Goal: Information Seeking & Learning: Learn about a topic

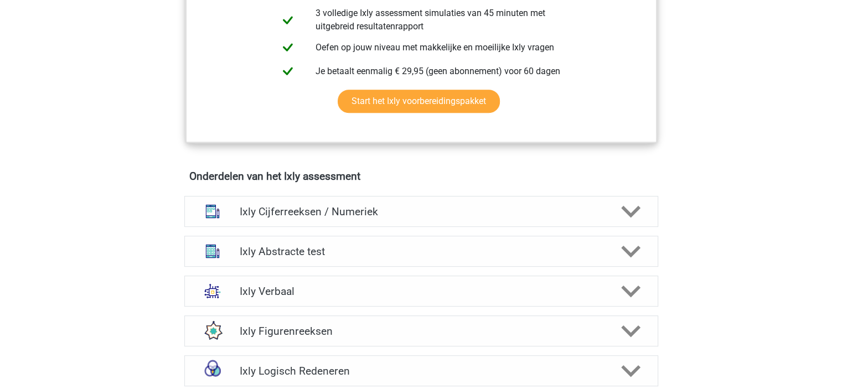
scroll to position [609, 0]
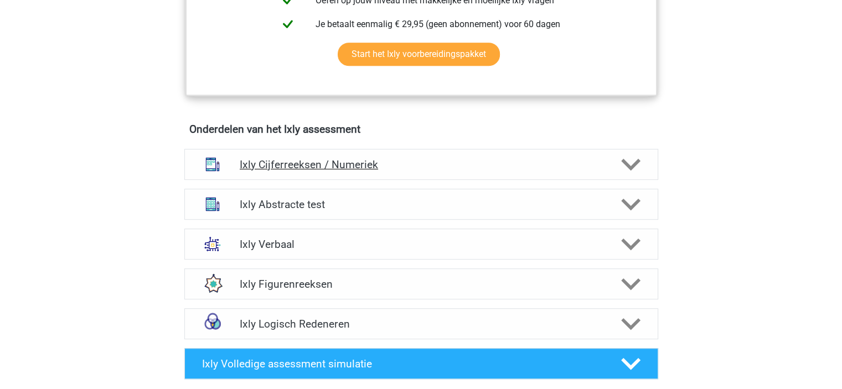
click at [410, 161] on h4 "Ixly Cijferreeksen / Numeriek" at bounding box center [421, 164] width 363 height 13
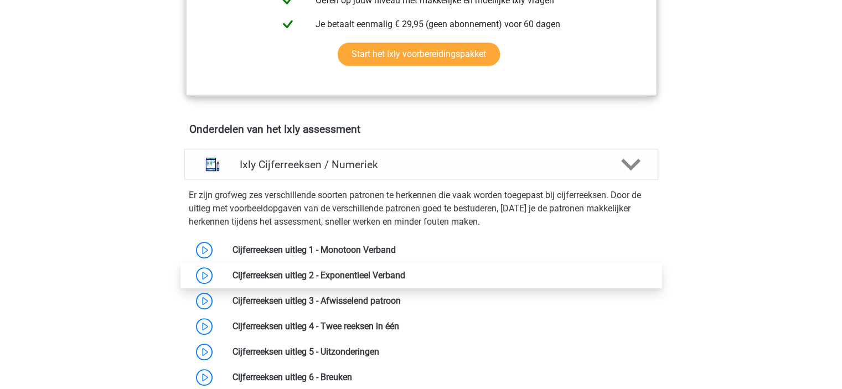
drag, startPoint x: 427, startPoint y: 241, endPoint x: 432, endPoint y: 270, distance: 28.6
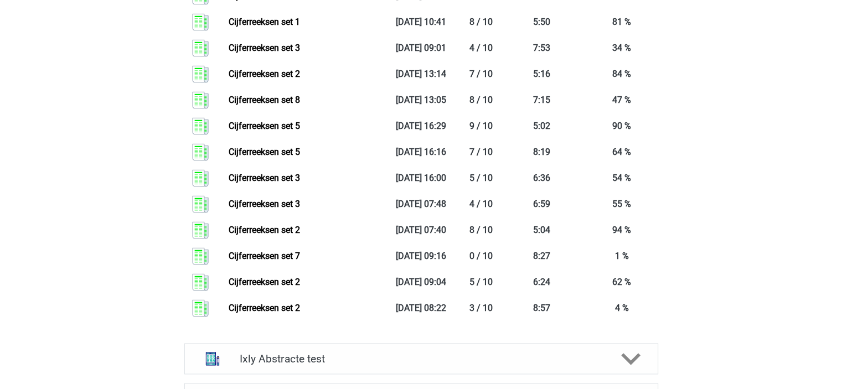
scroll to position [1605, 0]
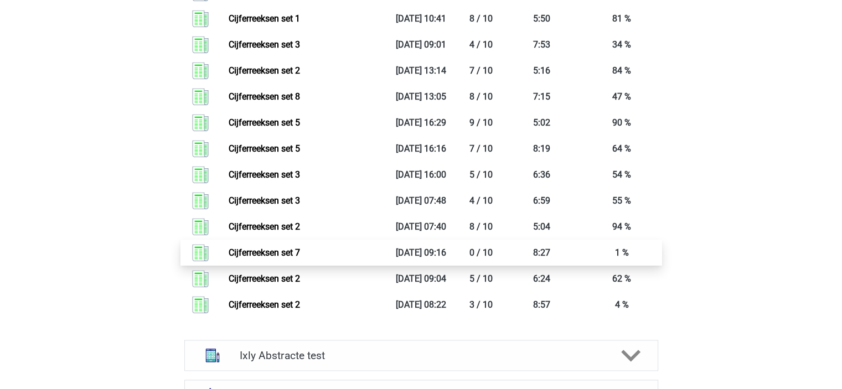
click at [300, 252] on link "Cijferreeksen set 7" at bounding box center [264, 252] width 71 height 11
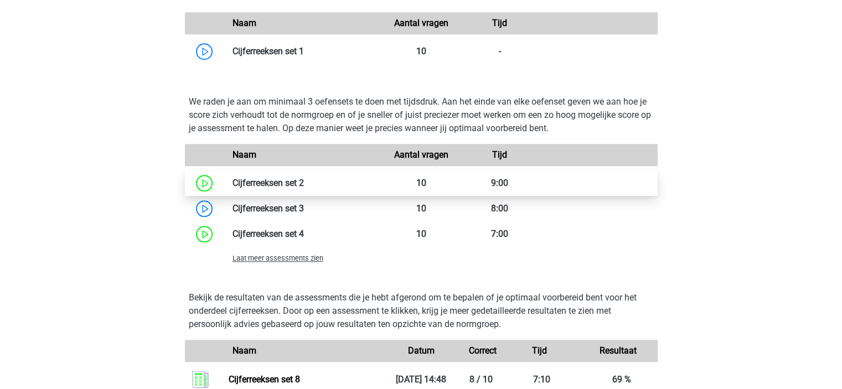
scroll to position [1052, 0]
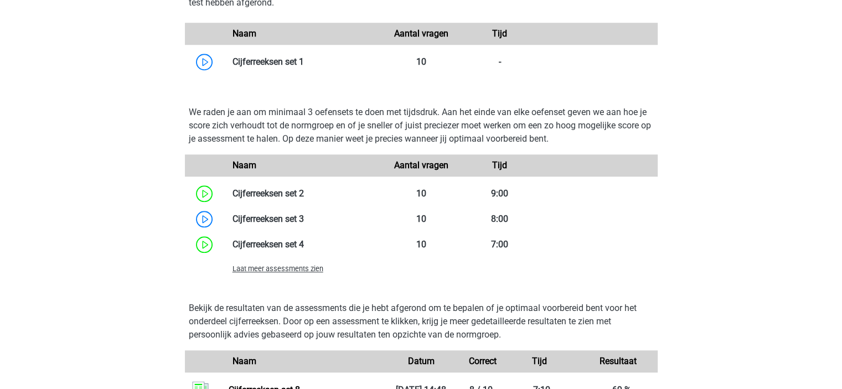
click at [285, 268] on span "Laat meer assessments zien" at bounding box center [278, 269] width 91 height 8
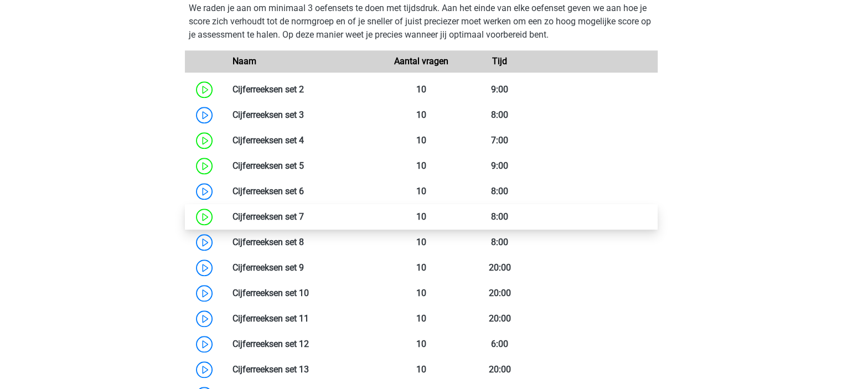
scroll to position [1218, 0]
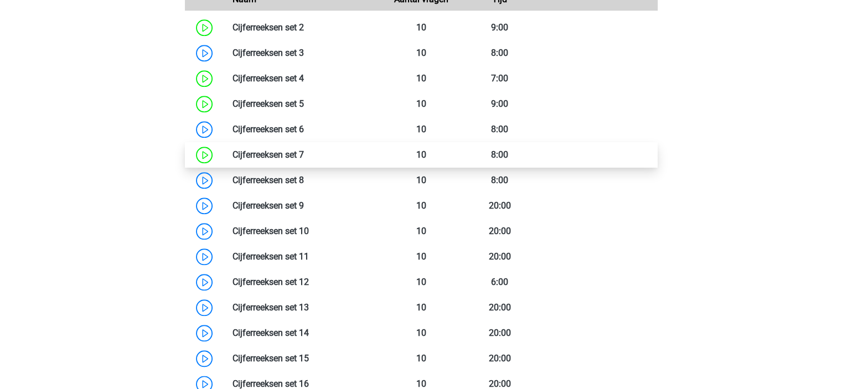
click at [304, 156] on link at bounding box center [304, 154] width 0 height 11
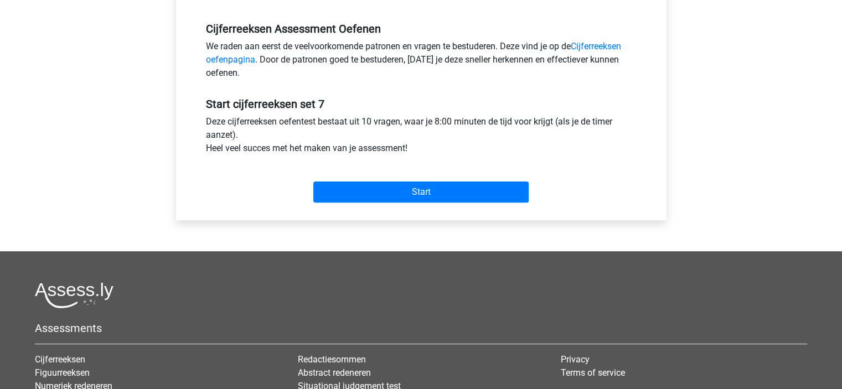
scroll to position [332, 0]
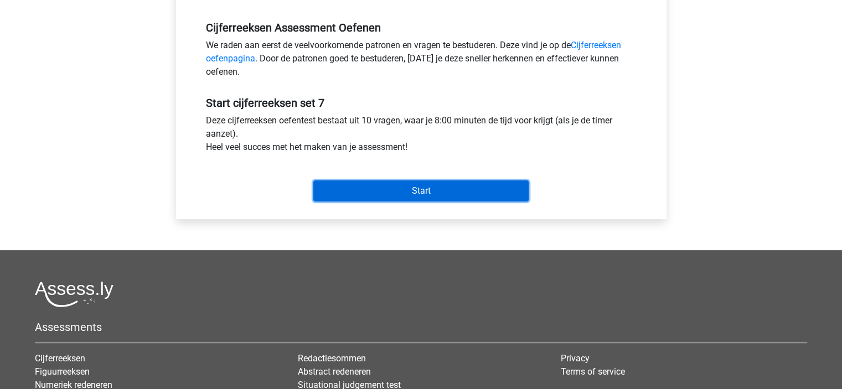
click at [431, 190] on input "Start" at bounding box center [420, 190] width 215 height 21
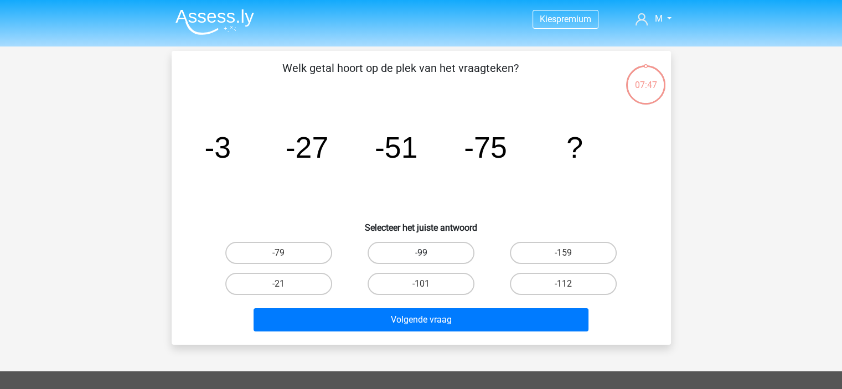
click at [421, 252] on label "-99" at bounding box center [421, 253] width 107 height 22
click at [421, 253] on input "-99" at bounding box center [424, 256] width 7 height 7
radio input "true"
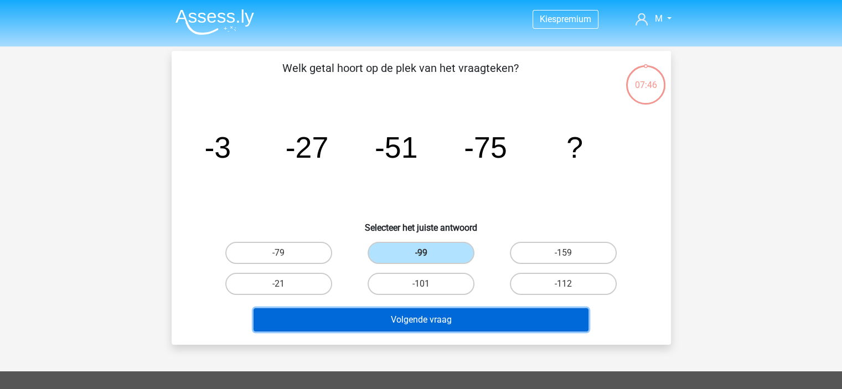
click at [433, 317] on button "Volgende vraag" at bounding box center [421, 319] width 335 height 23
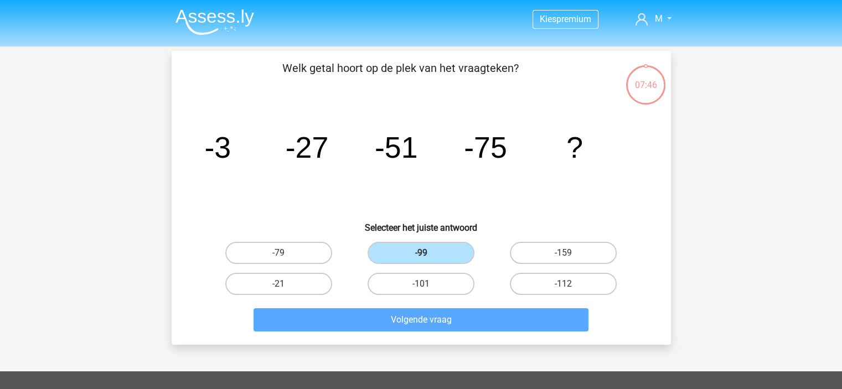
scroll to position [51, 0]
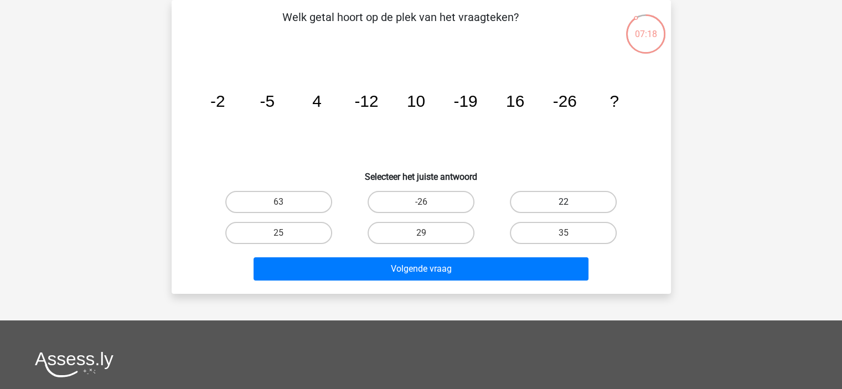
click at [574, 199] on label "22" at bounding box center [563, 202] width 107 height 22
click at [571, 202] on input "22" at bounding box center [567, 205] width 7 height 7
radio input "true"
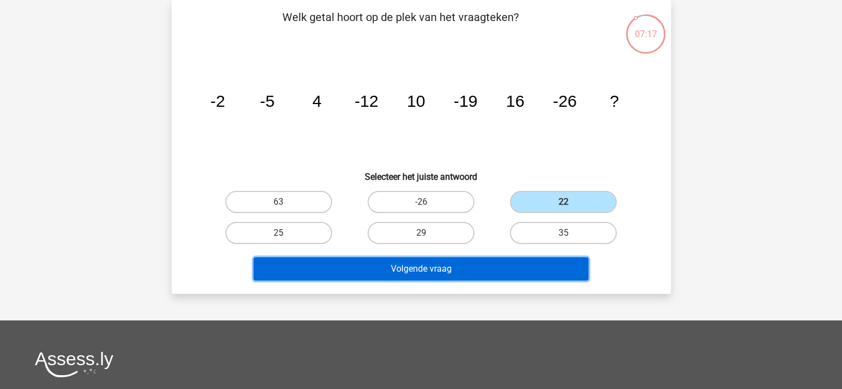
click at [504, 273] on button "Volgende vraag" at bounding box center [421, 268] width 335 height 23
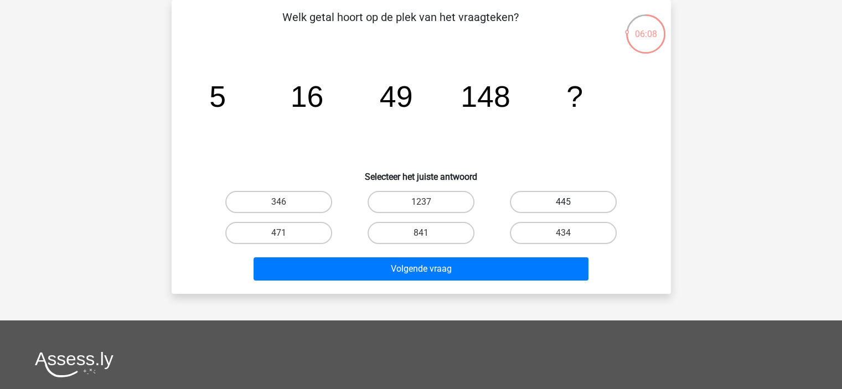
click at [563, 194] on label "445" at bounding box center [563, 202] width 107 height 22
click at [564, 202] on input "445" at bounding box center [567, 205] width 7 height 7
radio input "true"
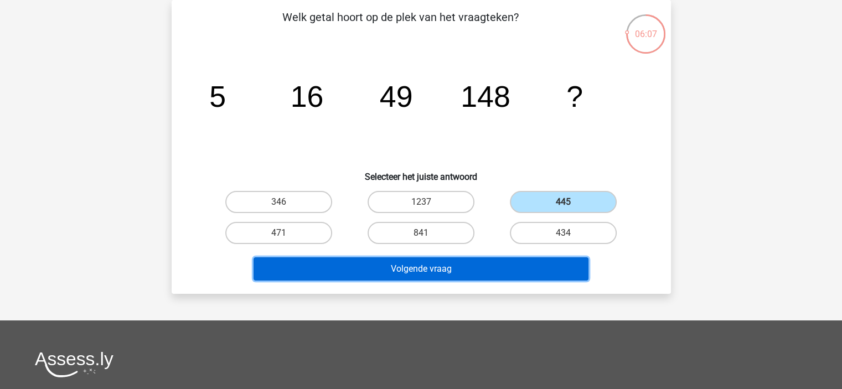
click at [531, 265] on button "Volgende vraag" at bounding box center [421, 268] width 335 height 23
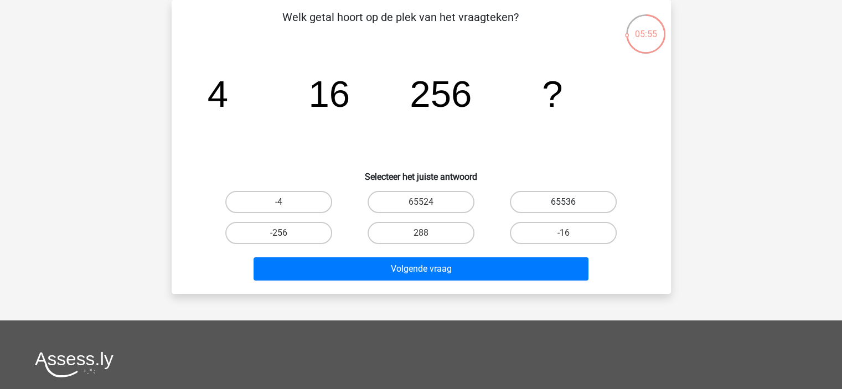
click at [545, 202] on label "65536" at bounding box center [563, 202] width 107 height 22
click at [564, 202] on input "65536" at bounding box center [567, 205] width 7 height 7
radio input "true"
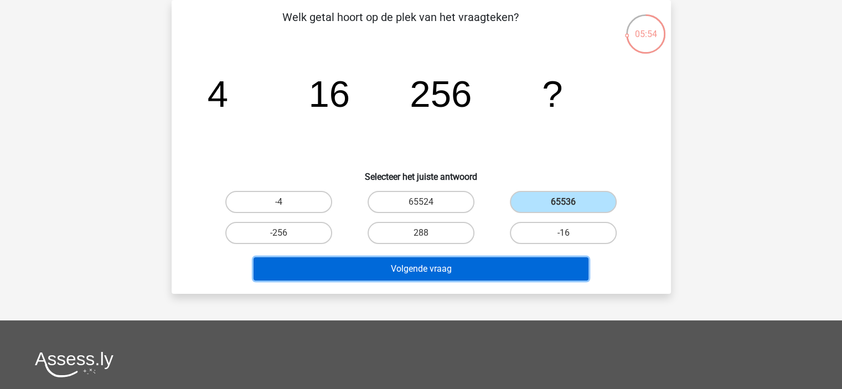
click at [487, 272] on button "Volgende vraag" at bounding box center [421, 268] width 335 height 23
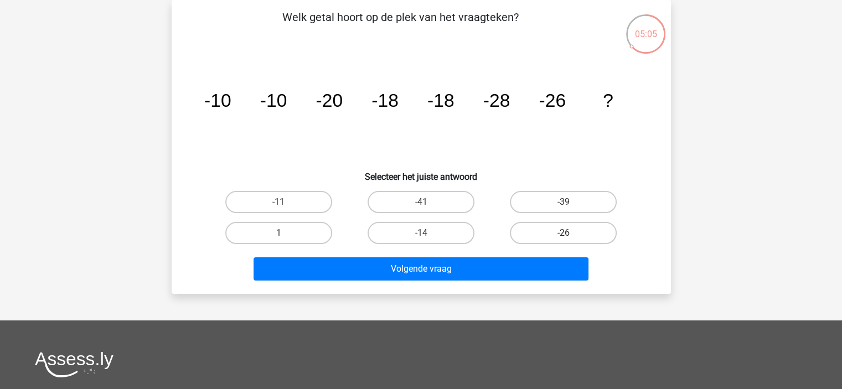
click at [564, 231] on label "-26" at bounding box center [563, 233] width 107 height 22
click at [564, 233] on input "-26" at bounding box center [567, 236] width 7 height 7
radio input "true"
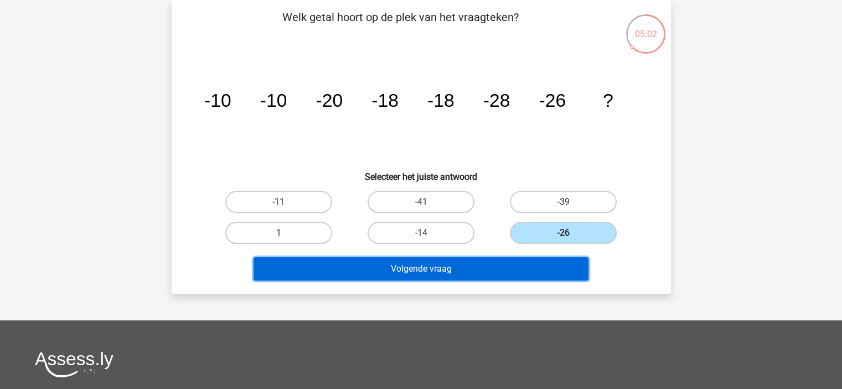
click at [473, 271] on button "Volgende vraag" at bounding box center [421, 268] width 335 height 23
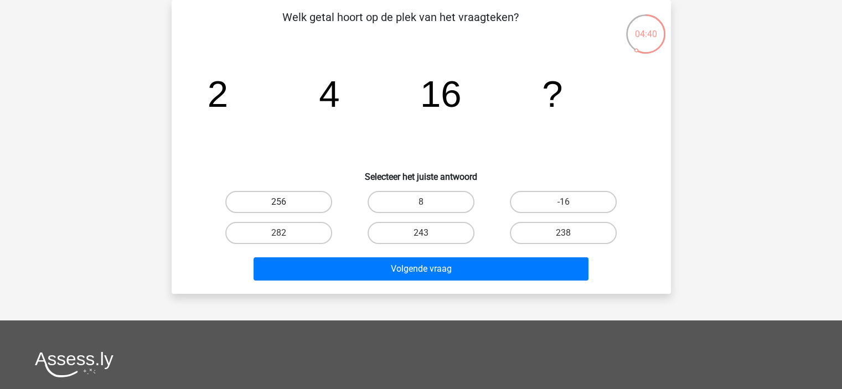
click at [290, 202] on label "256" at bounding box center [278, 202] width 107 height 22
click at [286, 202] on input "256" at bounding box center [281, 205] width 7 height 7
radio input "true"
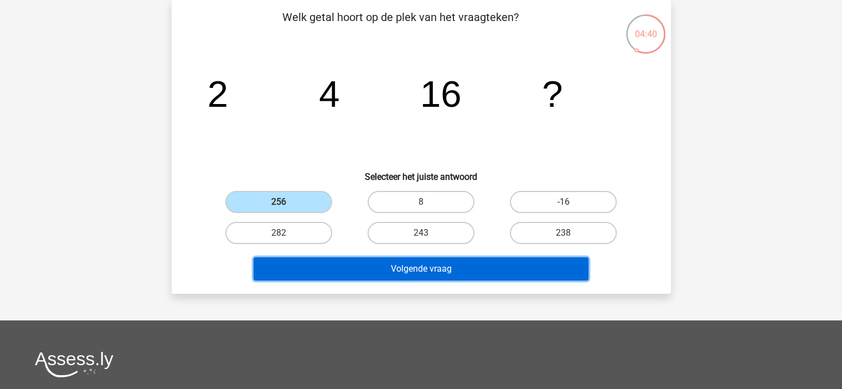
click at [390, 269] on button "Volgende vraag" at bounding box center [421, 268] width 335 height 23
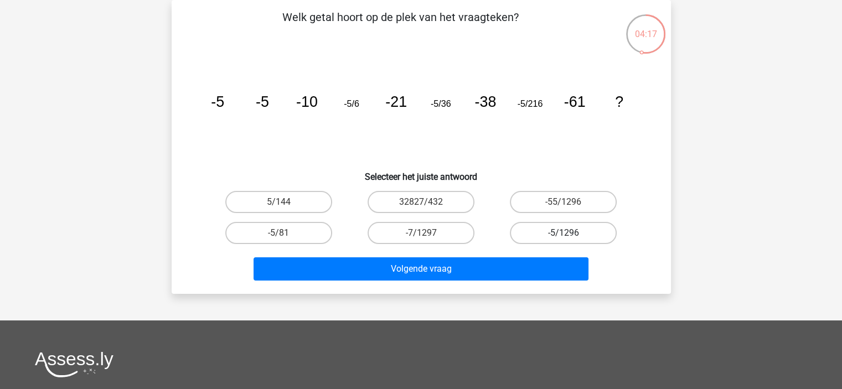
click at [578, 231] on label "-5/1296" at bounding box center [563, 233] width 107 height 22
click at [571, 233] on input "-5/1296" at bounding box center [567, 236] width 7 height 7
radio input "true"
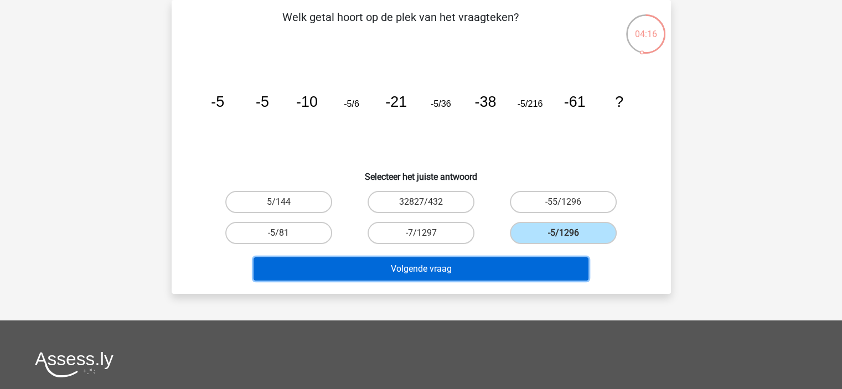
click at [504, 274] on button "Volgende vraag" at bounding box center [421, 268] width 335 height 23
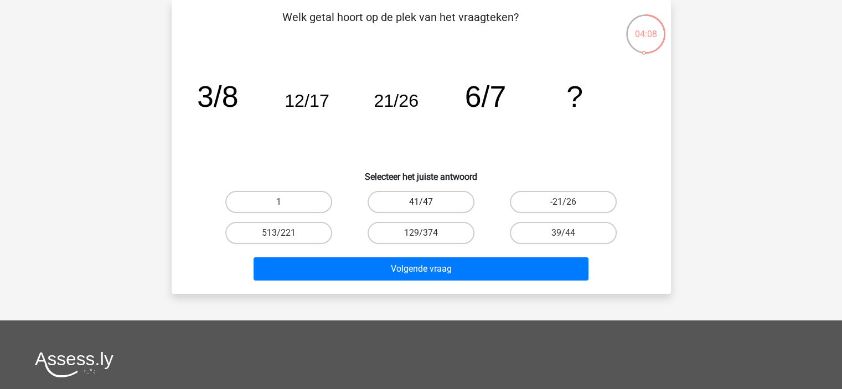
click at [425, 198] on label "41/47" at bounding box center [421, 202] width 107 height 22
click at [425, 202] on input "41/47" at bounding box center [424, 205] width 7 height 7
radio input "true"
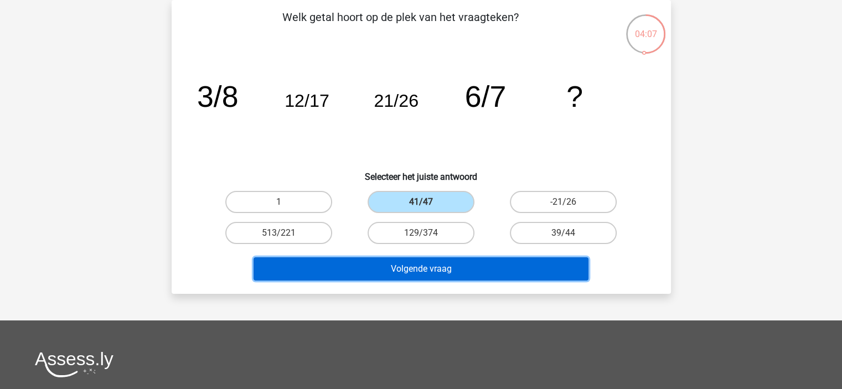
click at [482, 265] on button "Volgende vraag" at bounding box center [421, 268] width 335 height 23
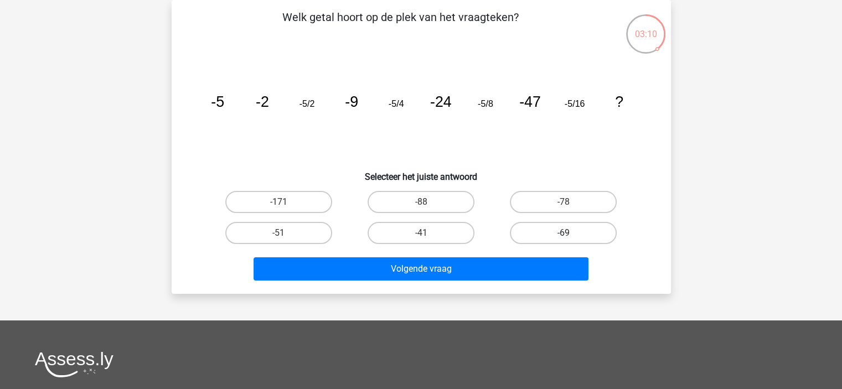
click at [548, 232] on label "-69" at bounding box center [563, 233] width 107 height 22
click at [564, 233] on input "-69" at bounding box center [567, 236] width 7 height 7
radio input "true"
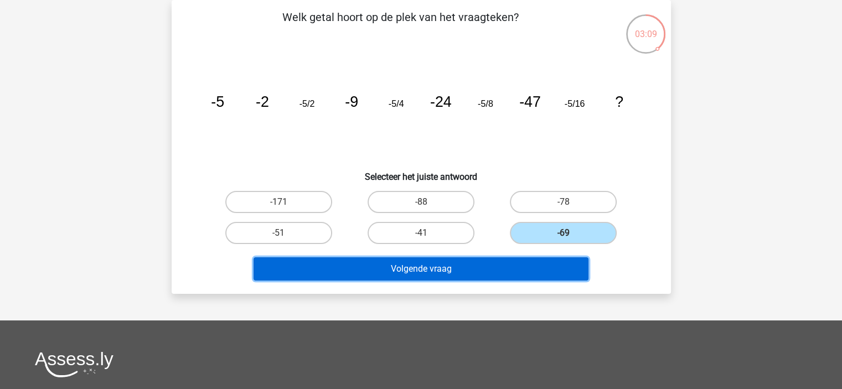
click at [512, 270] on button "Volgende vraag" at bounding box center [421, 268] width 335 height 23
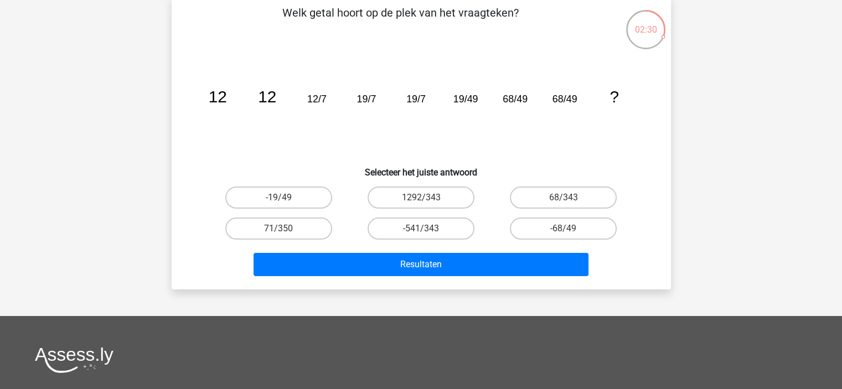
scroll to position [0, 0]
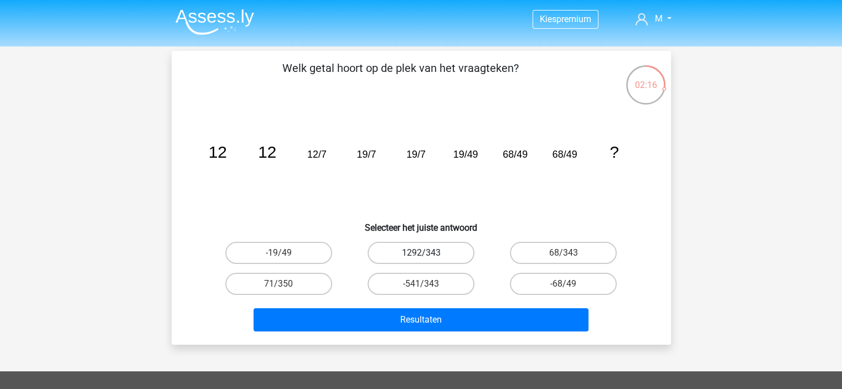
click at [432, 250] on label "1292/343" at bounding box center [421, 253] width 107 height 22
click at [428, 253] on input "1292/343" at bounding box center [424, 256] width 7 height 7
radio input "true"
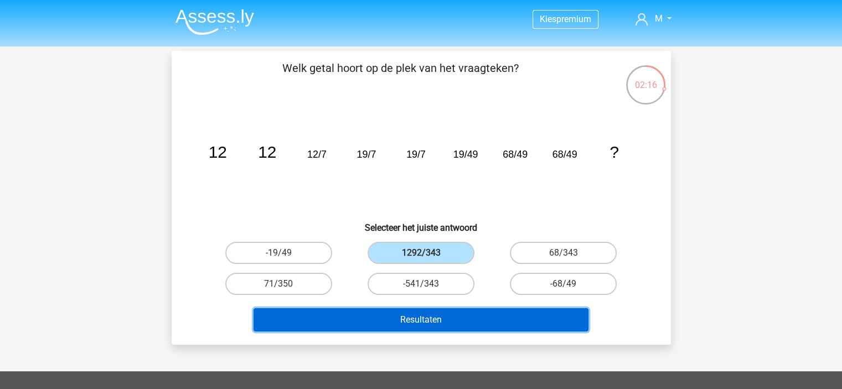
click at [468, 314] on button "Resultaten" at bounding box center [421, 319] width 335 height 23
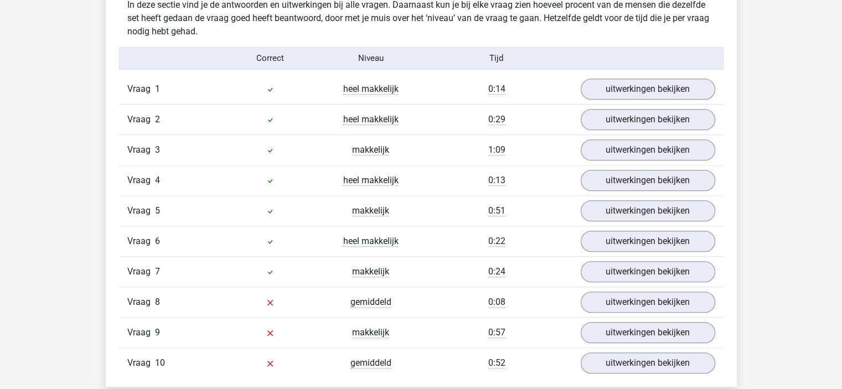
scroll to position [941, 0]
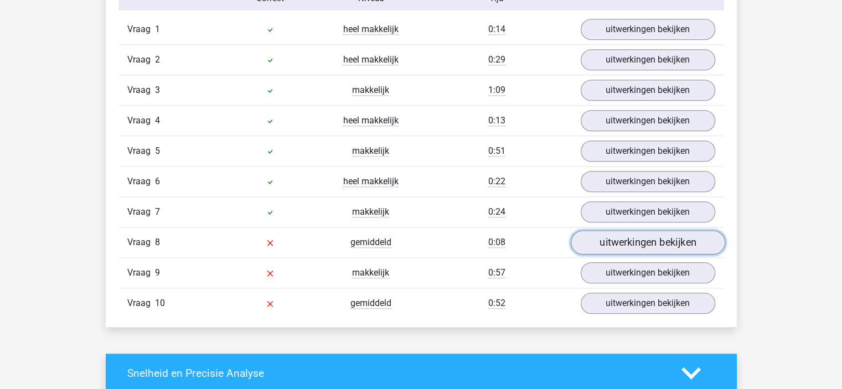
click at [626, 239] on link "uitwerkingen bekijken" at bounding box center [647, 242] width 154 height 24
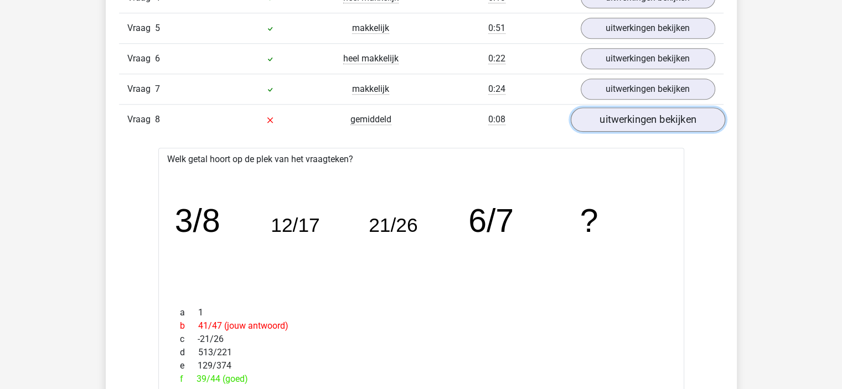
scroll to position [1052, 0]
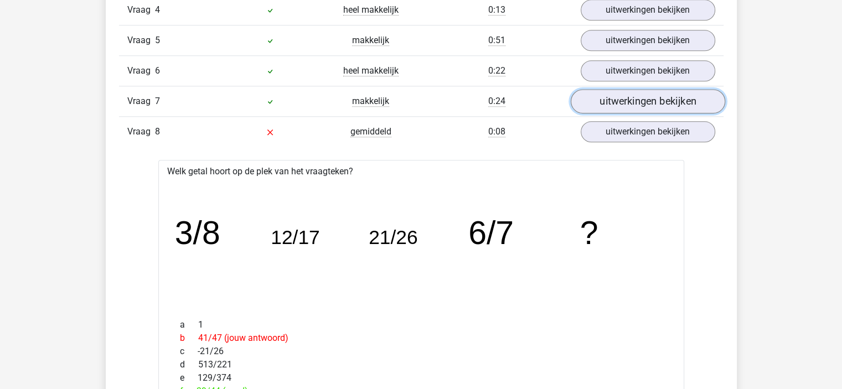
click at [619, 96] on link "uitwerkingen bekijken" at bounding box center [647, 101] width 154 height 24
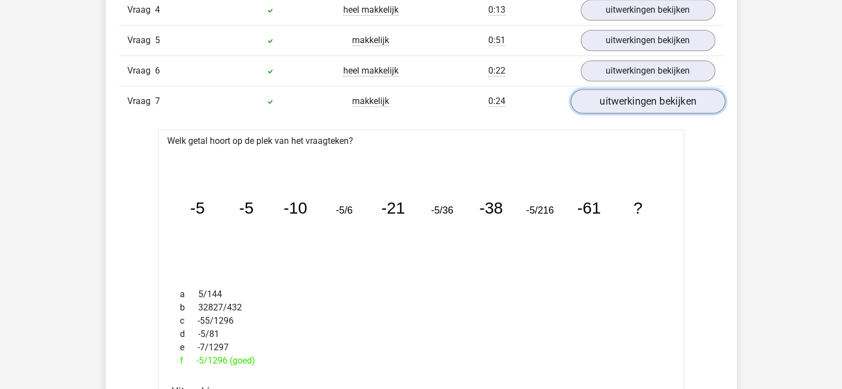
click at [619, 97] on link "uitwerkingen bekijken" at bounding box center [647, 101] width 154 height 24
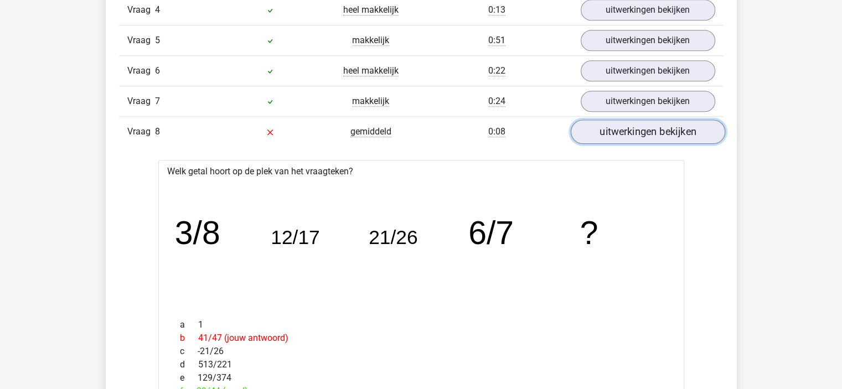
click at [633, 126] on link "uitwerkingen bekijken" at bounding box center [647, 132] width 154 height 24
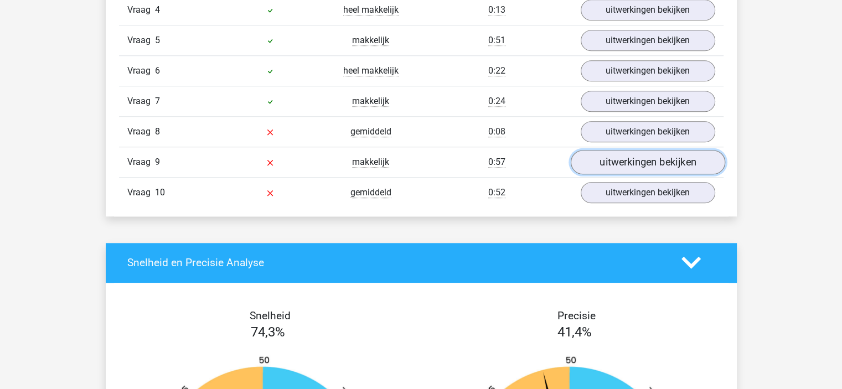
click at [648, 164] on link "uitwerkingen bekijken" at bounding box center [647, 162] width 154 height 24
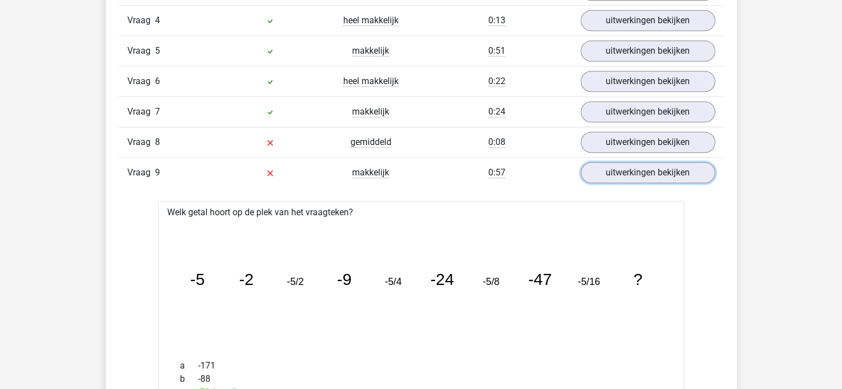
scroll to position [996, 0]
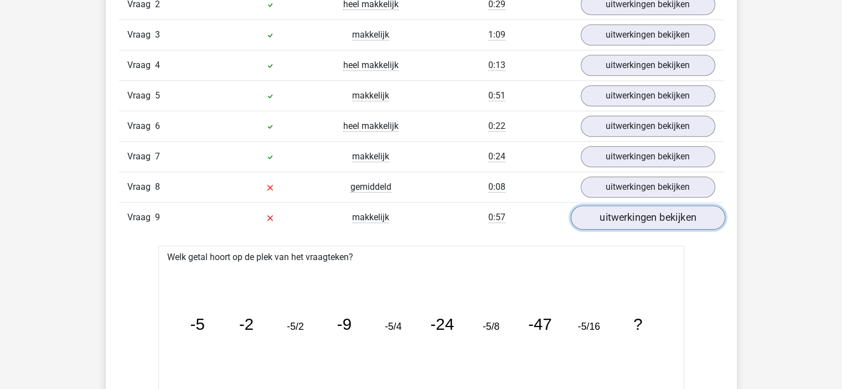
click at [624, 219] on link "uitwerkingen bekijken" at bounding box center [647, 217] width 154 height 24
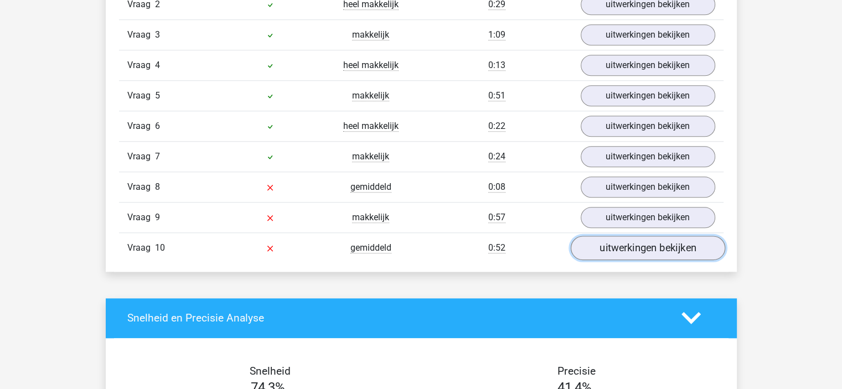
click at [629, 247] on link "uitwerkingen bekijken" at bounding box center [647, 248] width 154 height 24
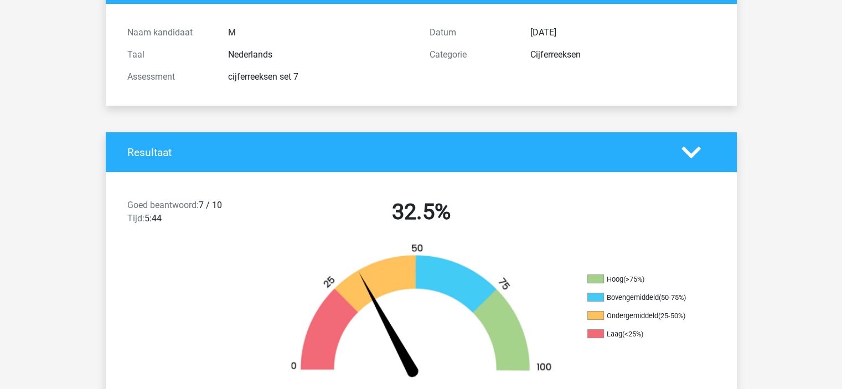
scroll to position [0, 0]
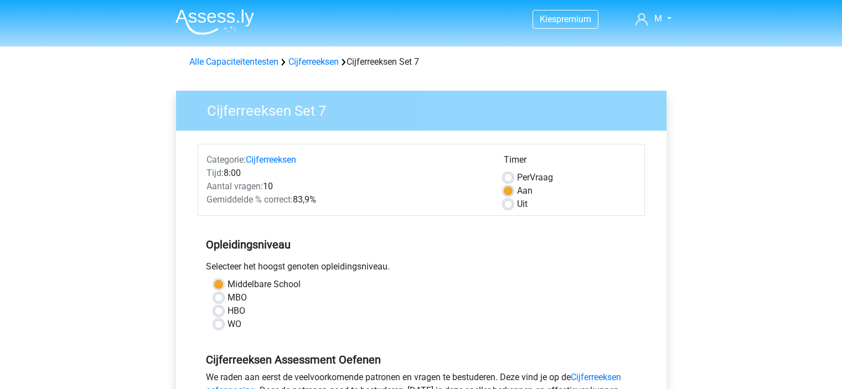
scroll to position [332, 0]
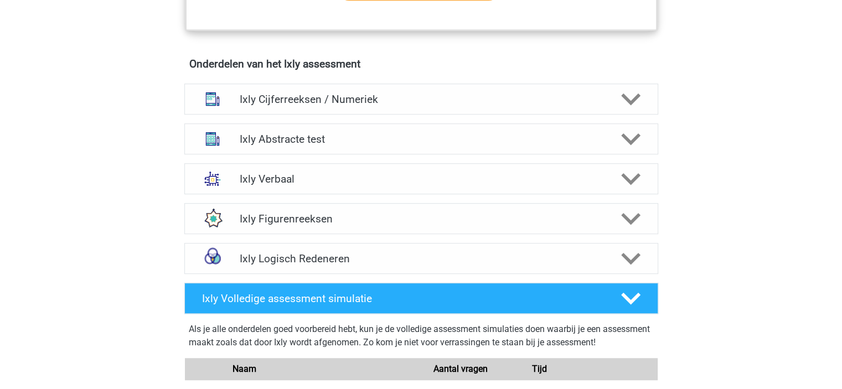
scroll to position [601, 0]
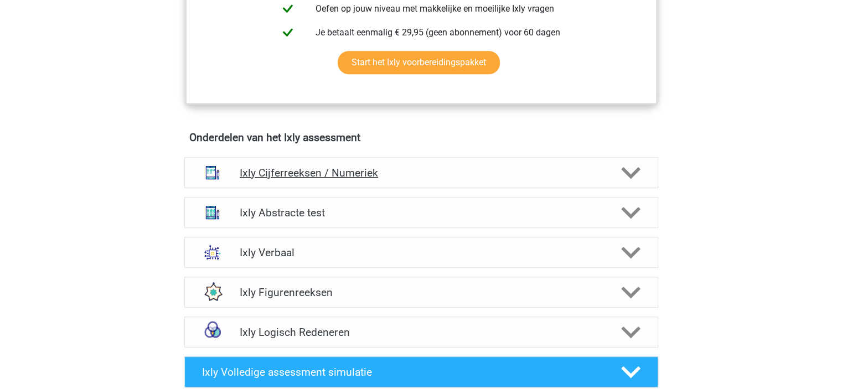
click at [427, 168] on h4 "Ixly Cijferreeksen / Numeriek" at bounding box center [421, 173] width 363 height 13
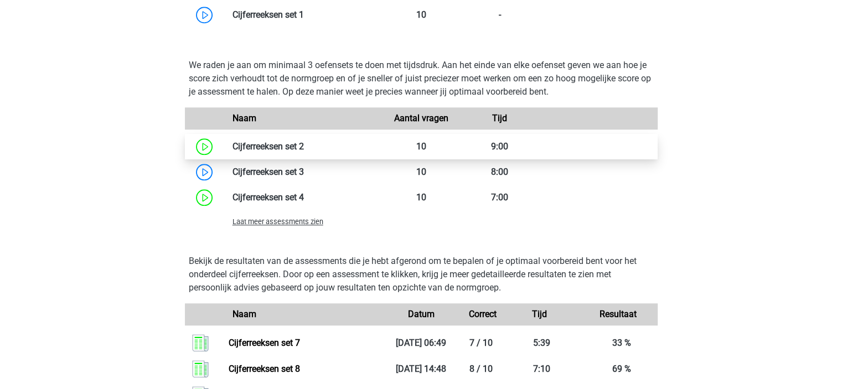
scroll to position [1044, 0]
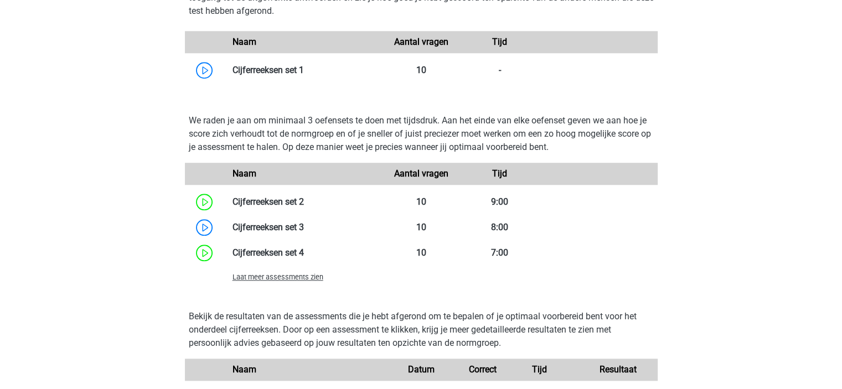
click at [295, 278] on span "Laat meer assessments zien" at bounding box center [278, 277] width 91 height 8
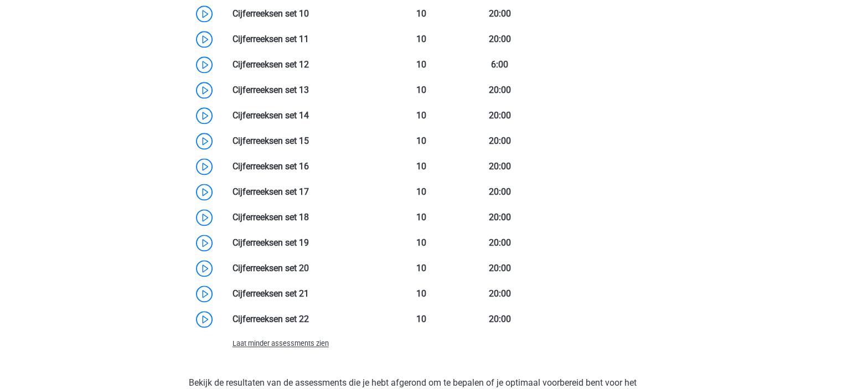
scroll to position [1486, 0]
